Goal: Information Seeking & Learning: Learn about a topic

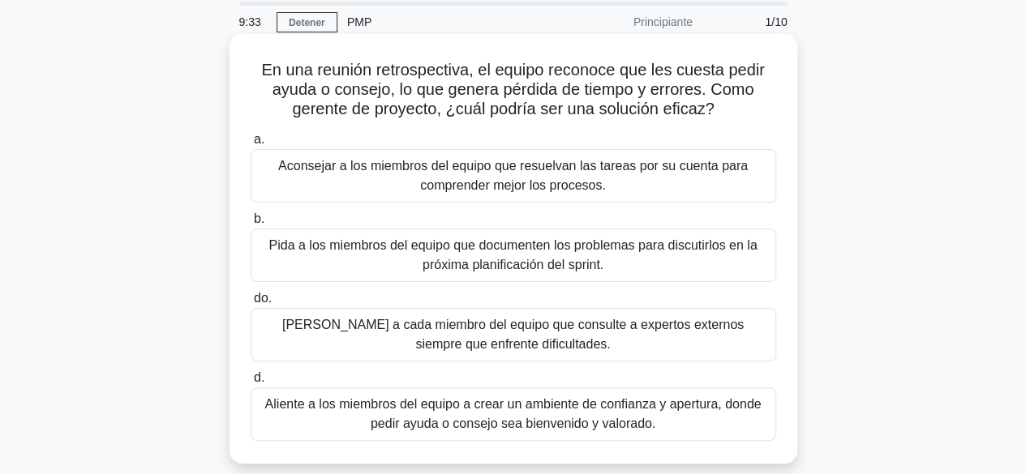
scroll to position [81, 0]
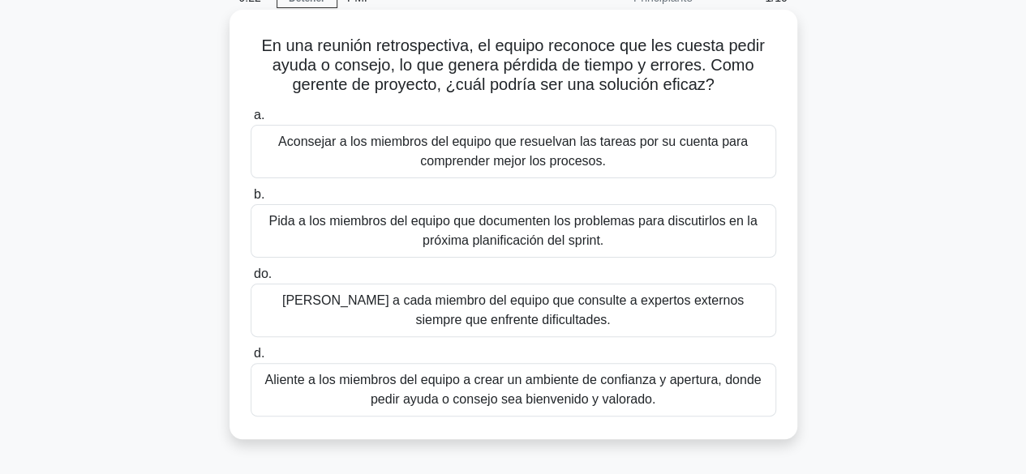
click at [446, 373] on font "Aliente a los miembros del equipo a crear un ambiente de confianza y apertura, …" at bounding box center [513, 389] width 496 height 33
click at [251, 359] on input "d. Aliente a los miembros del equipo a crear un ambiente de confianza y apertur…" at bounding box center [251, 354] width 0 height 11
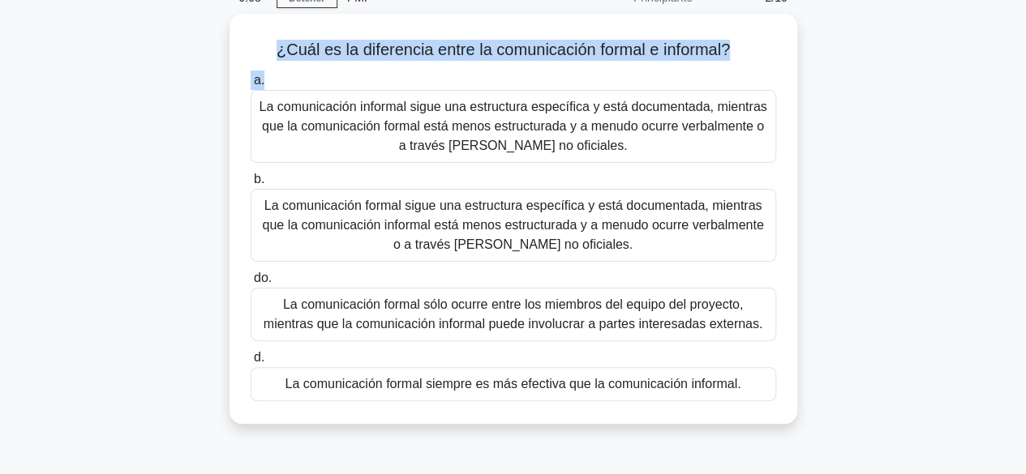
drag, startPoint x: 272, startPoint y: 49, endPoint x: 843, endPoint y: 122, distance: 575.7
click at [818, 66] on div "¿Cuál es la diferencia entre la comunicación formal e informal? .spinner_0XTQ{t…" at bounding box center [513, 229] width 925 height 430
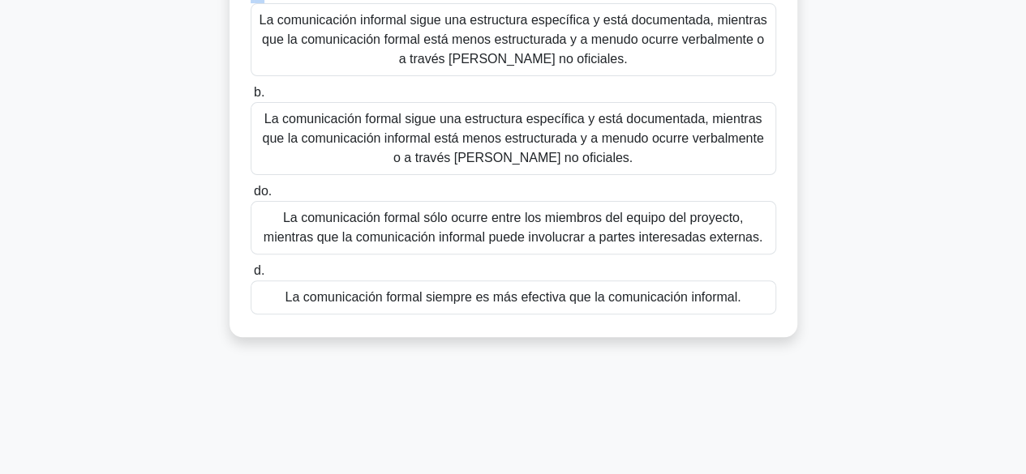
scroll to position [0, 0]
